Goal: Task Accomplishment & Management: Manage account settings

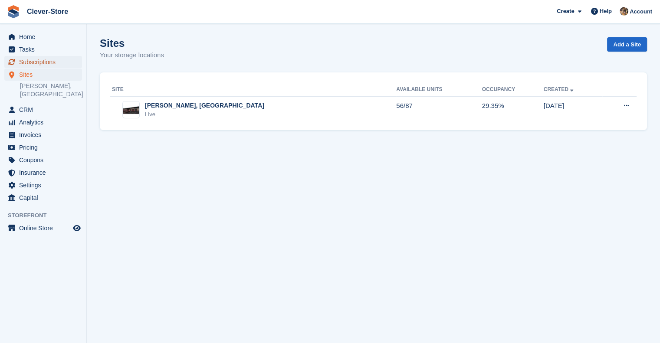
click at [45, 62] on span "Subscriptions" at bounding box center [45, 62] width 52 height 12
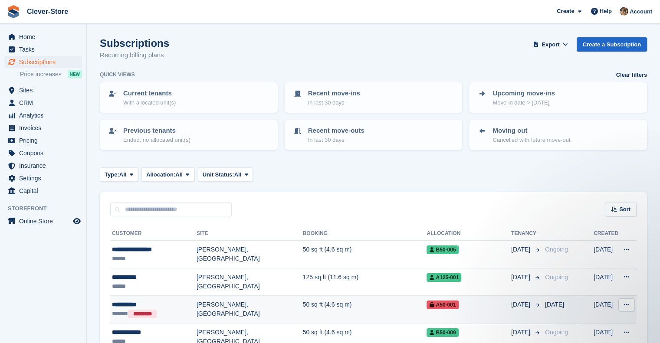
click at [426, 307] on span "A50-001" at bounding box center [442, 305] width 32 height 9
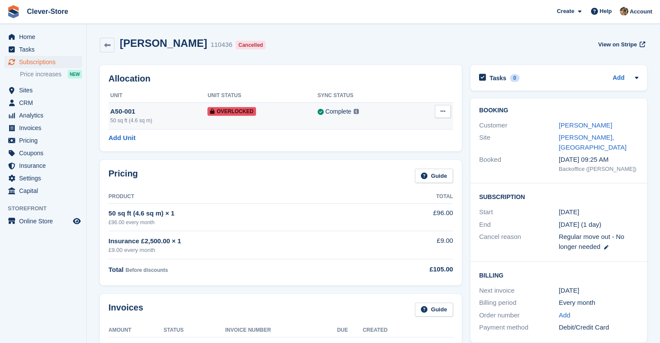
click at [443, 111] on icon at bounding box center [442, 111] width 5 height 6
click at [413, 127] on p "Remove Overlock" at bounding box center [408, 128] width 75 height 11
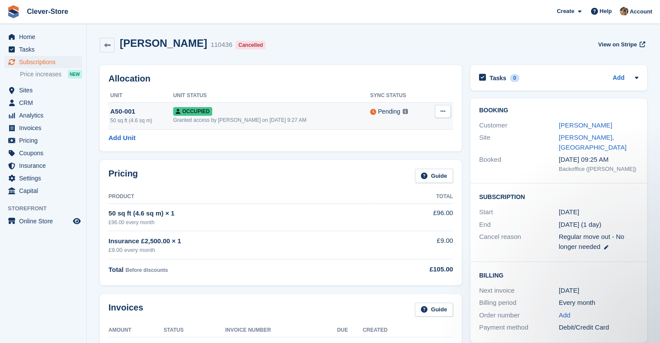
click at [441, 111] on icon at bounding box center [442, 111] width 5 height 6
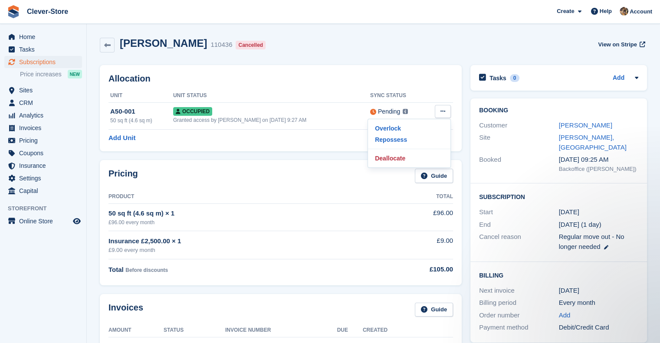
click at [299, 140] on div "Add Unit" at bounding box center [280, 138] width 344 height 10
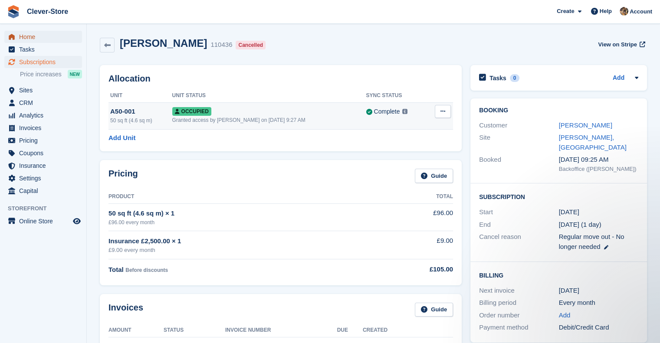
click at [34, 36] on span "Home" at bounding box center [45, 37] width 52 height 12
